Goal: Information Seeking & Learning: Learn about a topic

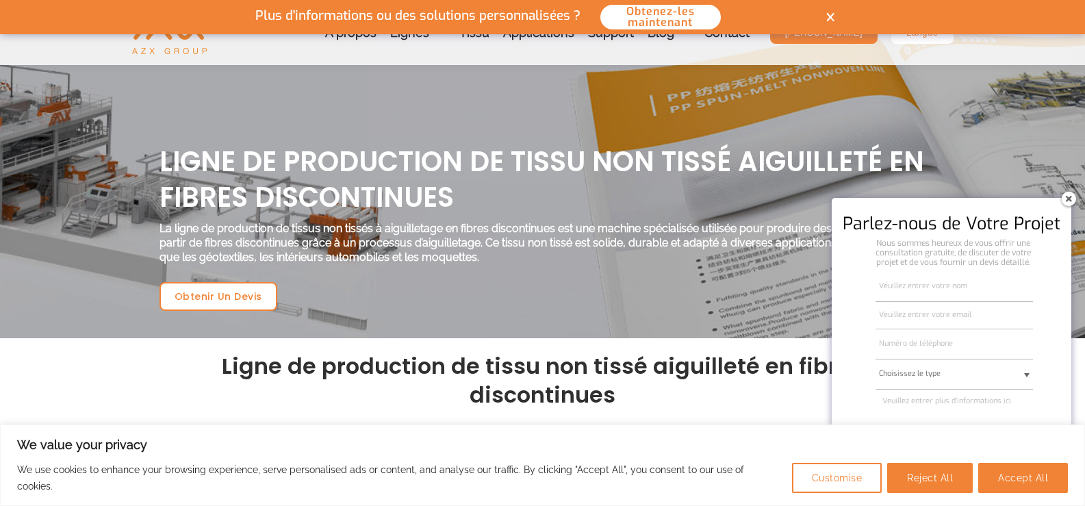
scroll to position [502, 0]
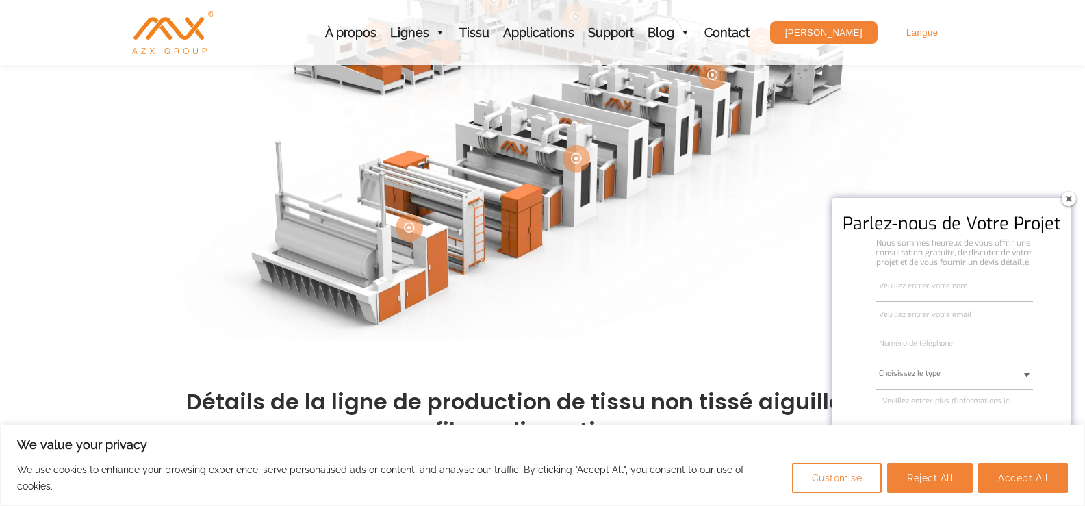
click at [1068, 196] on img at bounding box center [1068, 199] width 22 height 22
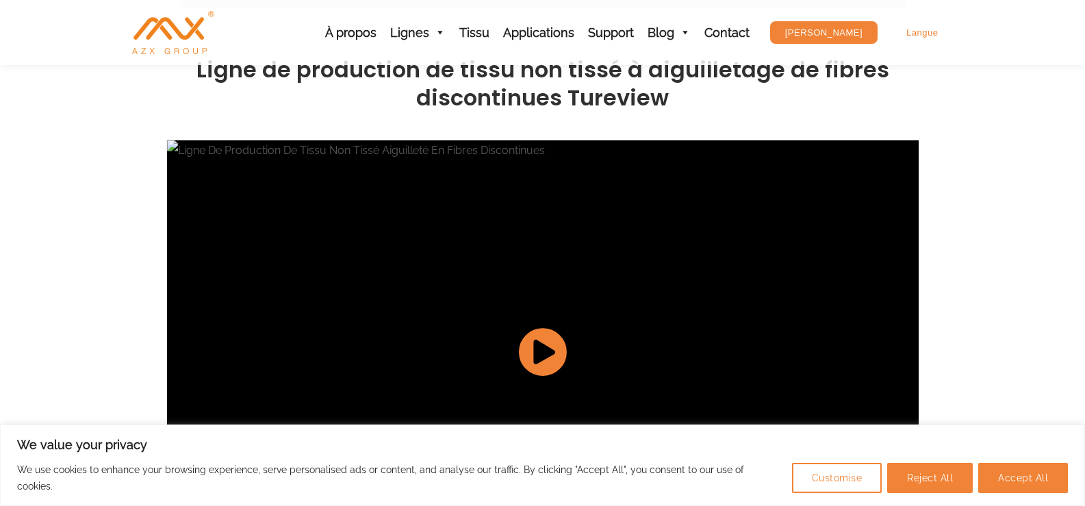
scroll to position [1506, 0]
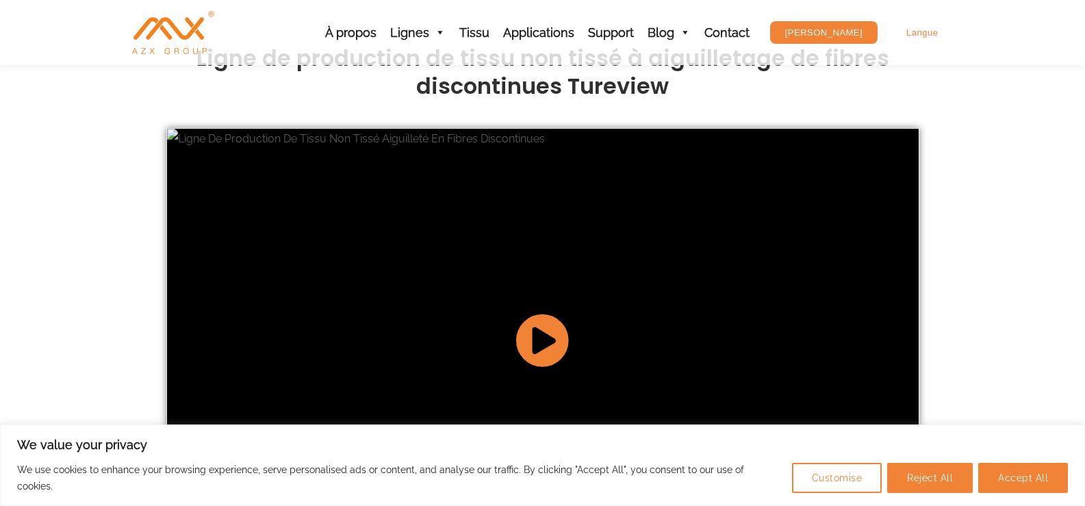
click at [534, 313] on icon at bounding box center [542, 340] width 54 height 54
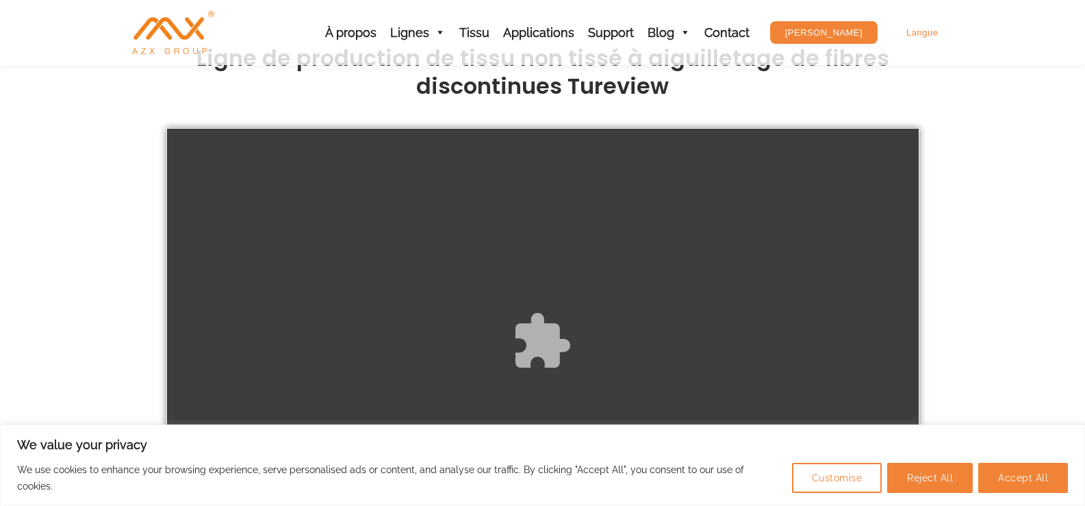
click at [510, 281] on div "Please accept cookies to access this content" at bounding box center [543, 340] width 752 height 423
click at [552, 289] on div "Please accept cookies to access this content" at bounding box center [543, 340] width 752 height 423
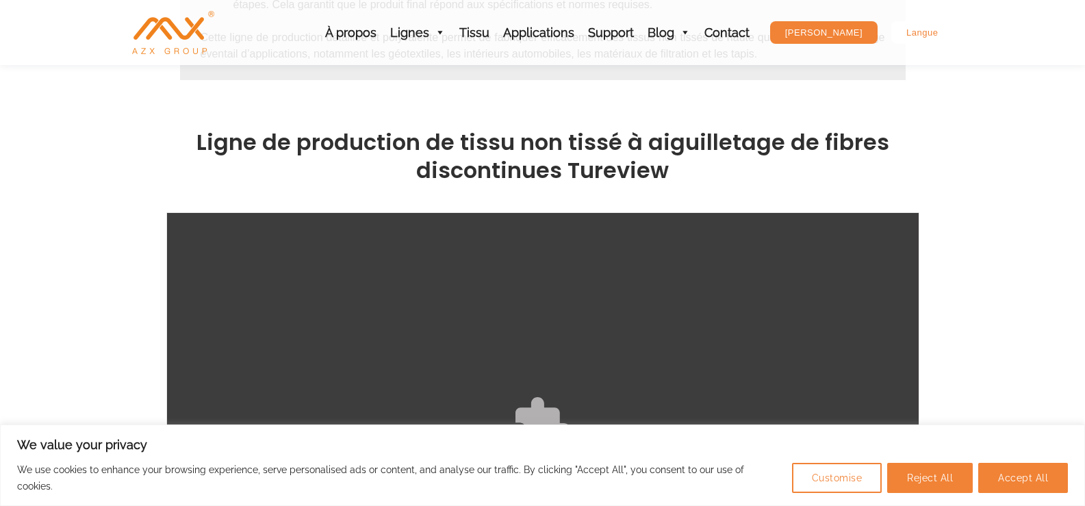
scroll to position [1586, 0]
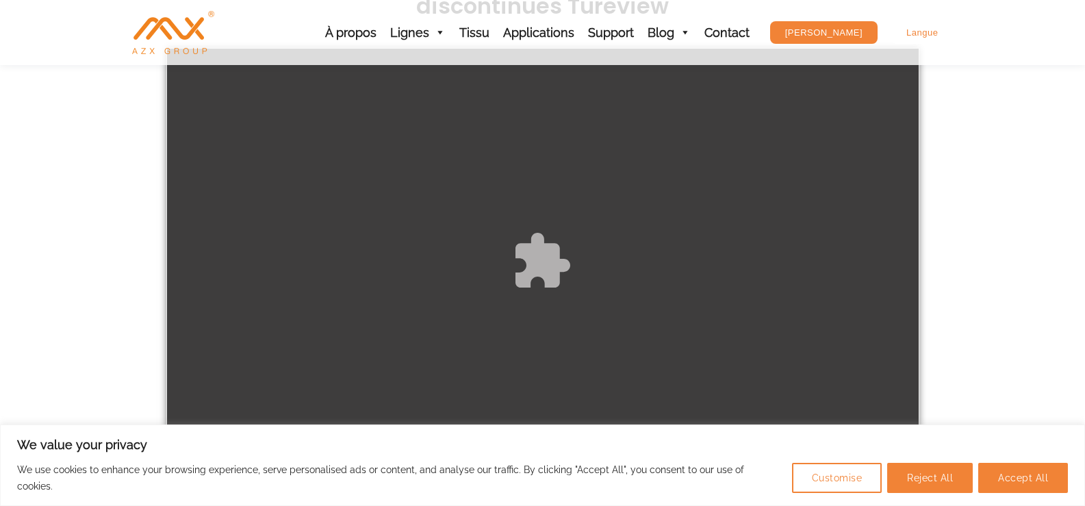
click at [549, 412] on div "Please accept cookies to access this content" at bounding box center [543, 260] width 752 height 423
click at [529, 231] on div "Please accept cookies to access this content" at bounding box center [543, 260] width 752 height 423
click at [542, 233] on div "Please accept cookies to access this content" at bounding box center [543, 260] width 752 height 423
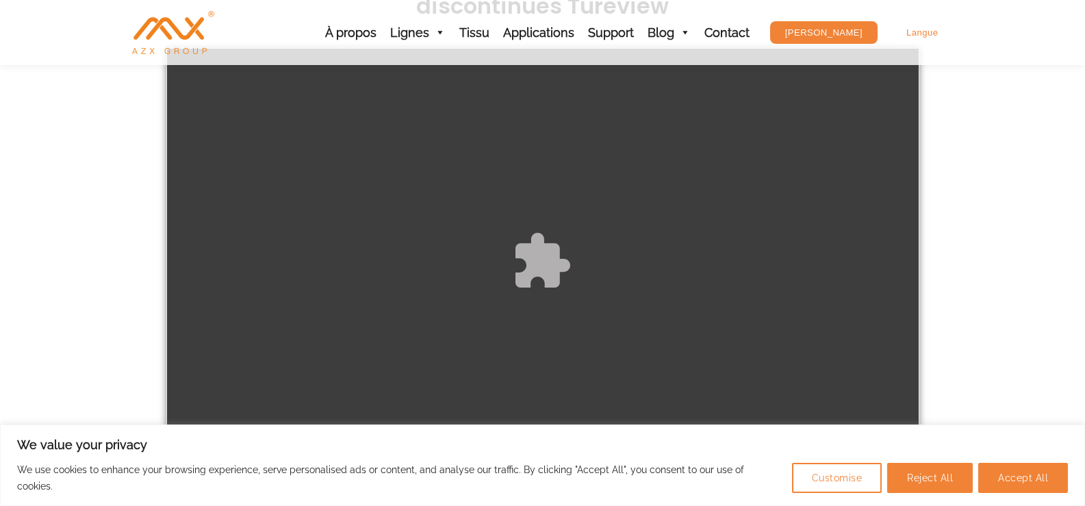
click at [542, 233] on div "Please accept cookies to access this content" at bounding box center [543, 260] width 752 height 423
drag, startPoint x: 536, startPoint y: 404, endPoint x: 482, endPoint y: 227, distance: 184.7
click at [485, 243] on div "Please accept cookies to access this content" at bounding box center [543, 260] width 752 height 423
drag, startPoint x: 488, startPoint y: 132, endPoint x: 490, endPoint y: 121, distance: 11.1
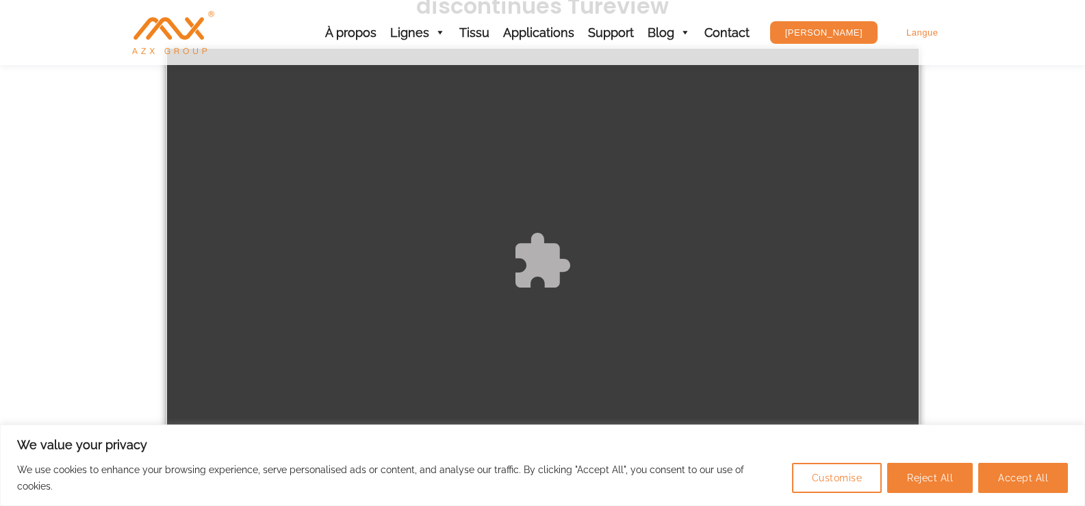
drag, startPoint x: 490, startPoint y: 121, endPoint x: 866, endPoint y: 168, distance: 378.7
click at [866, 168] on div "Please accept cookies to access this content" at bounding box center [543, 260] width 752 height 423
